Goal: Information Seeking & Learning: Learn about a topic

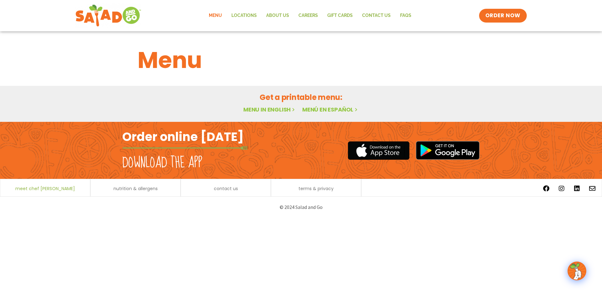
click at [56, 188] on span "meet chef [PERSON_NAME]" at bounding box center [45, 188] width 60 height 4
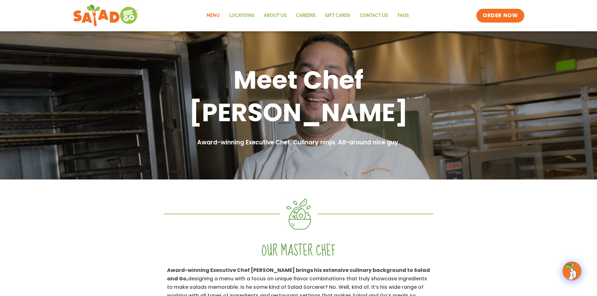
click at [217, 17] on link "Menu" at bounding box center [213, 15] width 23 height 14
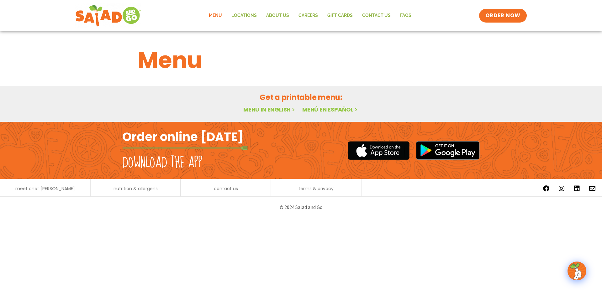
click at [271, 109] on link "Menu in English" at bounding box center [269, 110] width 53 height 8
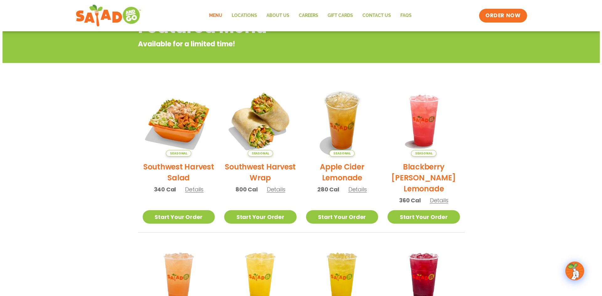
scroll to position [94, 0]
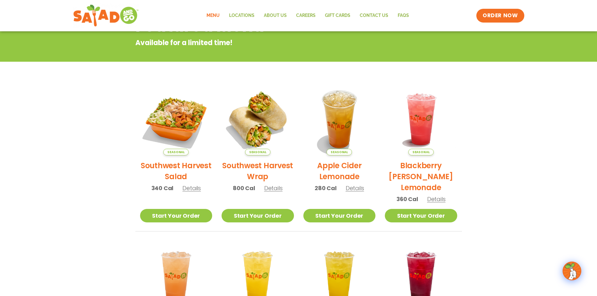
click at [177, 171] on h2 "Southwest Harvest Salad" at bounding box center [176, 171] width 72 height 22
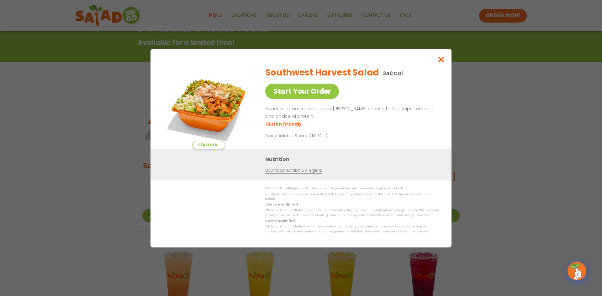
click at [232, 99] on img at bounding box center [209, 105] width 88 height 88
click at [441, 61] on icon "Close modal" at bounding box center [441, 59] width 8 height 7
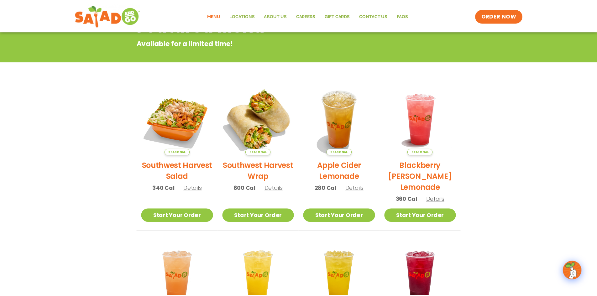
scroll to position [101, 0]
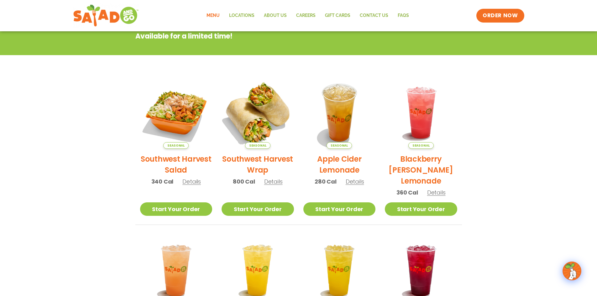
click at [258, 103] on img at bounding box center [257, 112] width 85 height 85
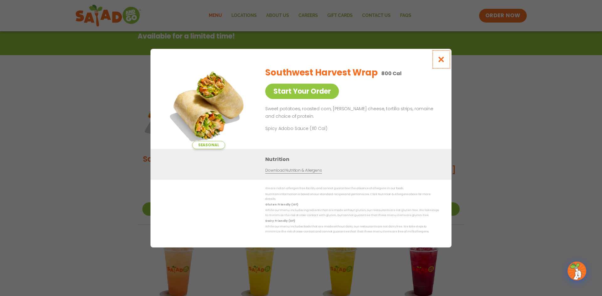
click at [437, 59] on button "Close modal" at bounding box center [441, 59] width 20 height 21
